Goal: Information Seeking & Learning: Get advice/opinions

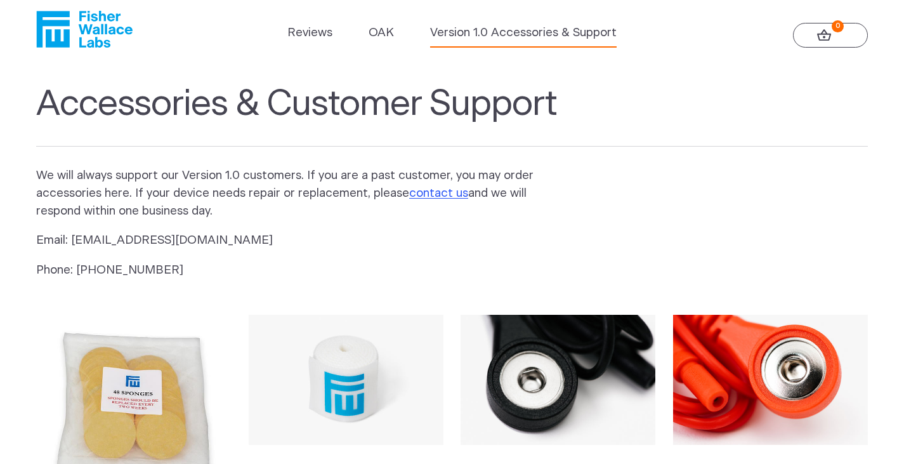
scroll to position [16, 0]
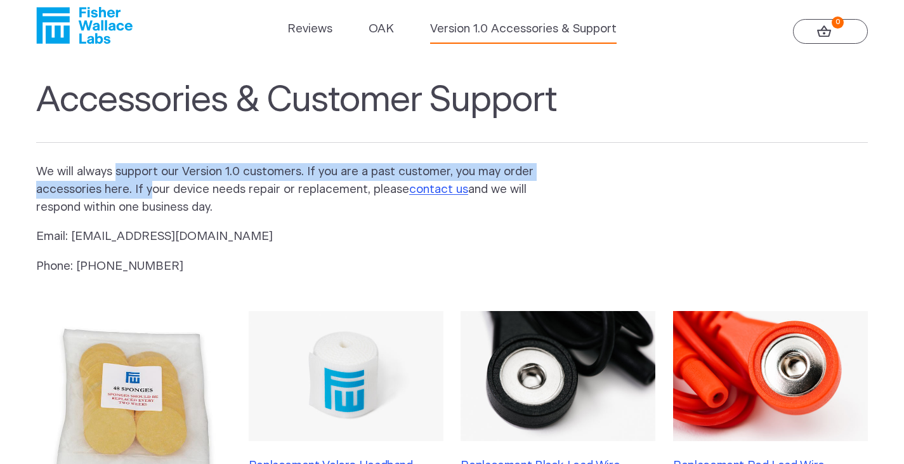
drag, startPoint x: 115, startPoint y: 169, endPoint x: 150, endPoint y: 197, distance: 44.2
click at [150, 197] on p "We will always support our Version 1.0 customers. If you are a past customer, y…" at bounding box center [295, 189] width 518 height 53
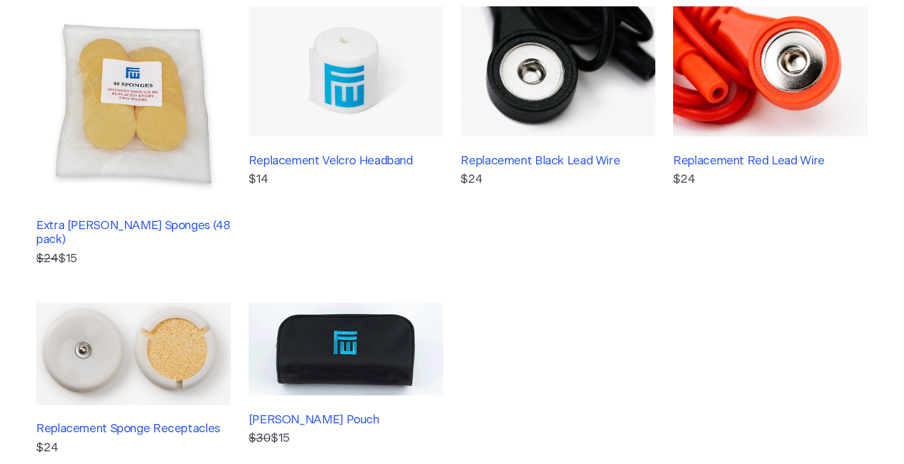
scroll to position [0, 0]
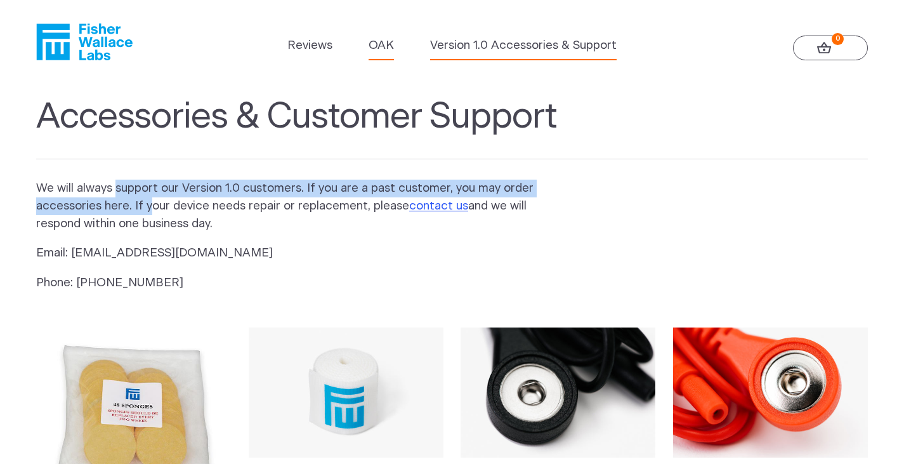
click at [388, 49] on link "OAK" at bounding box center [381, 46] width 25 height 18
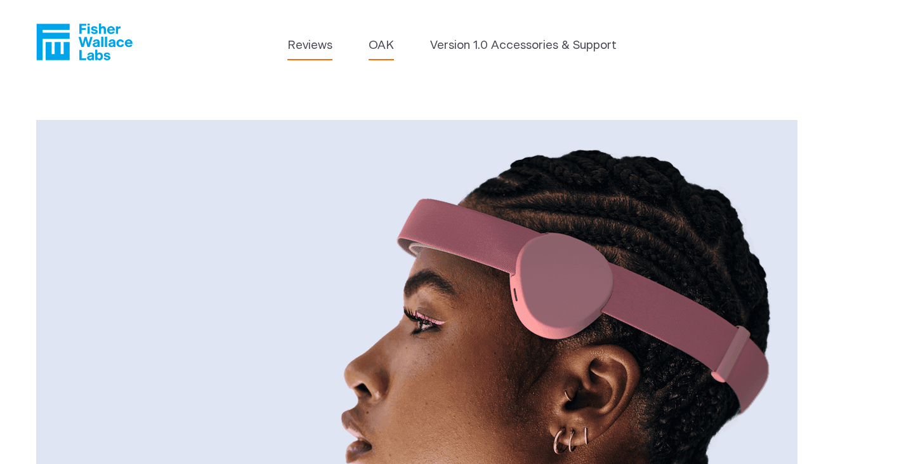
click at [313, 43] on link "Reviews" at bounding box center [309, 46] width 45 height 18
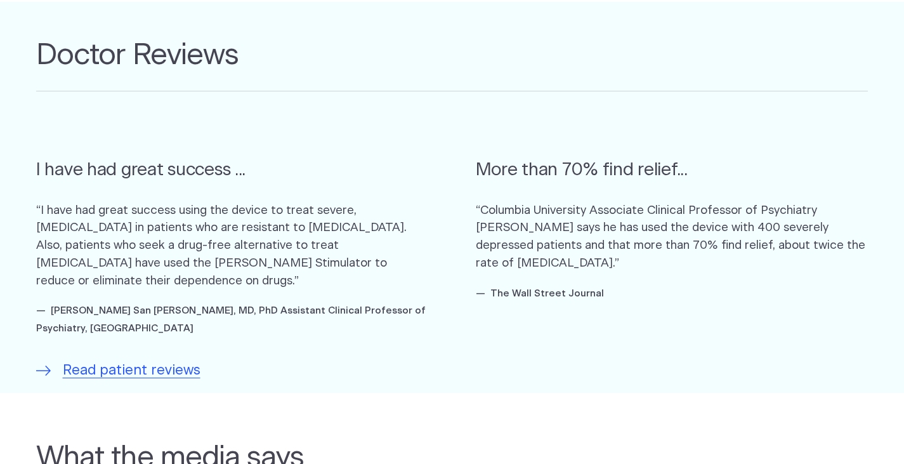
scroll to position [744, 0]
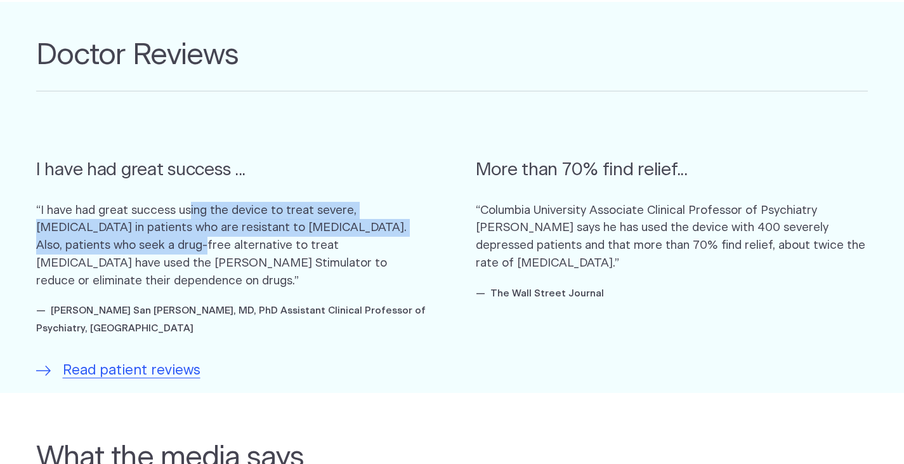
drag, startPoint x: 191, startPoint y: 209, endPoint x: 157, endPoint y: 246, distance: 49.4
click at [157, 246] on p "“I have had great success using the device to treat severe, [MEDICAL_DATA] in p…" at bounding box center [232, 246] width 392 height 88
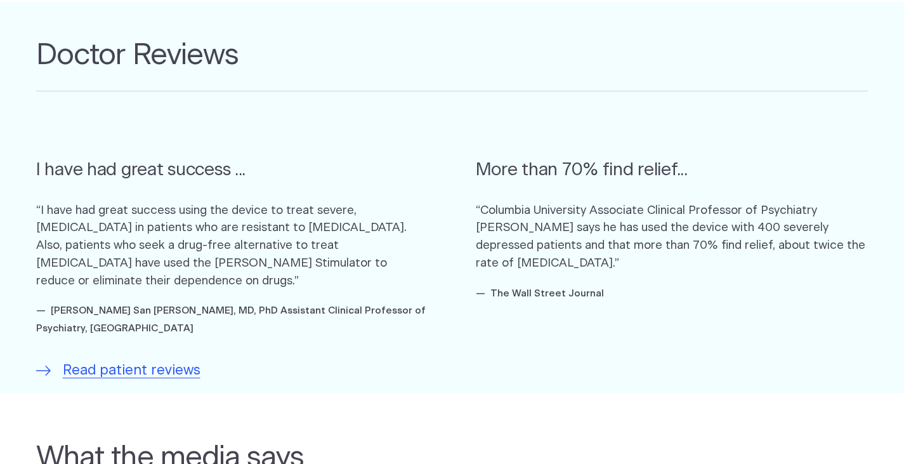
click at [216, 242] on p "“I have had great success using the device to treat severe, [MEDICAL_DATA] in p…" at bounding box center [232, 246] width 392 height 88
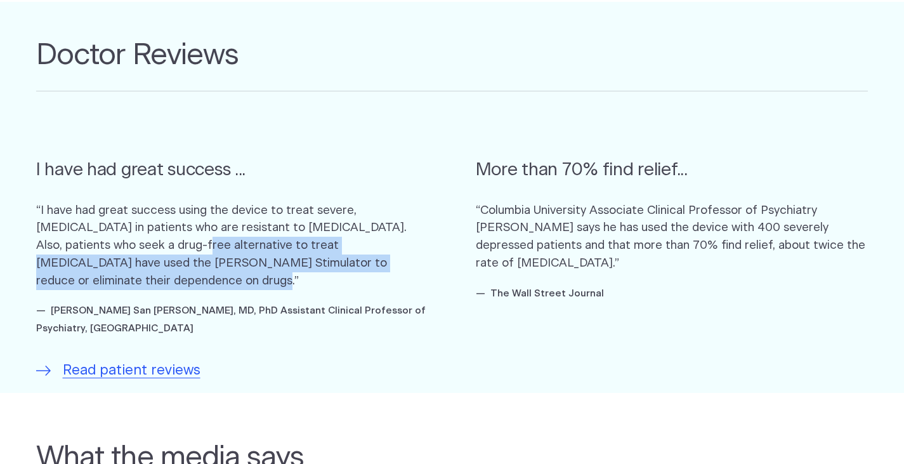
drag, startPoint x: 169, startPoint y: 245, endPoint x: 130, endPoint y: 276, distance: 49.6
click at [127, 276] on p "“I have had great success using the device to treat severe, [MEDICAL_DATA] in p…" at bounding box center [232, 246] width 392 height 88
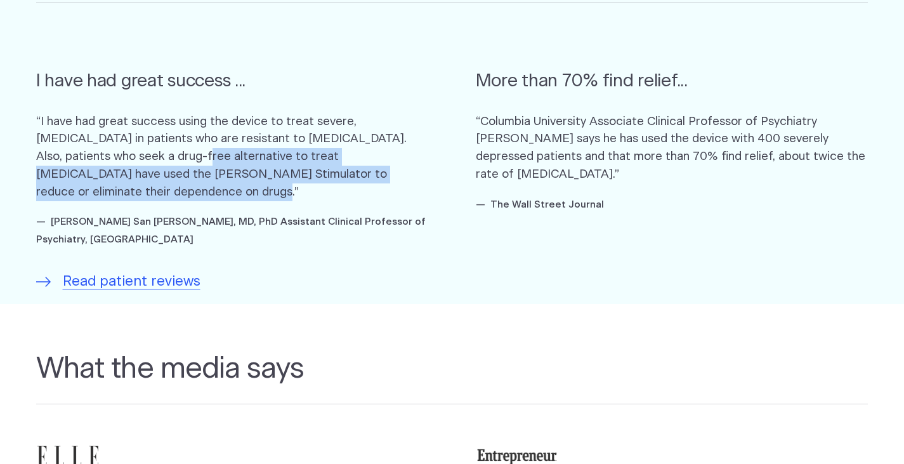
scroll to position [833, 0]
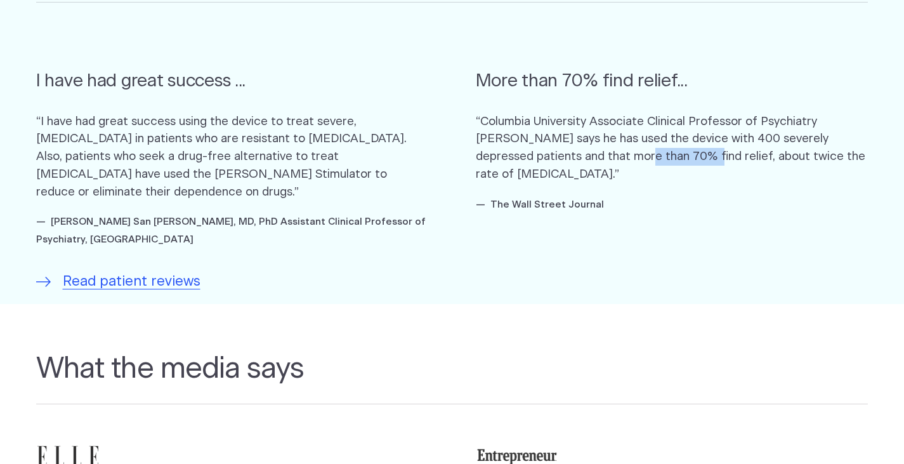
drag, startPoint x: 643, startPoint y: 154, endPoint x: 576, endPoint y: 155, distance: 66.6
click at [576, 155] on p "“Columbia University Associate Clinical Professor of Psychiatry [PERSON_NAME] s…" at bounding box center [672, 148] width 392 height 70
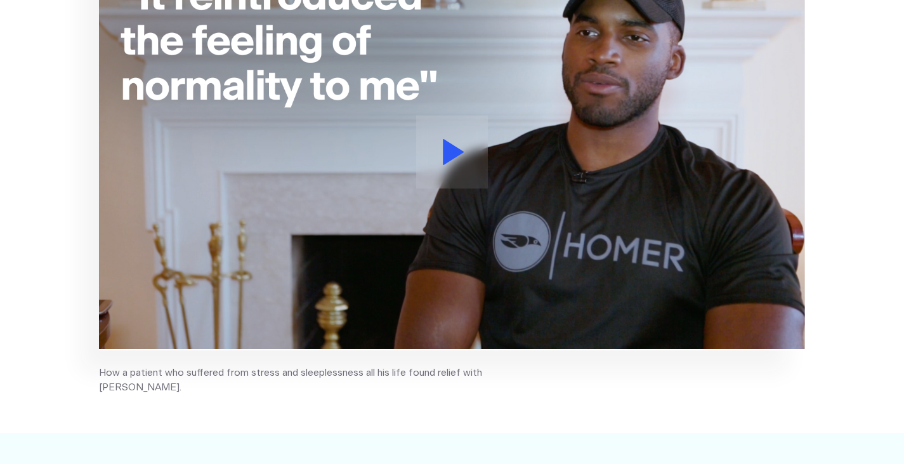
scroll to position [0, 0]
